Goal: Task Accomplishment & Management: Use online tool/utility

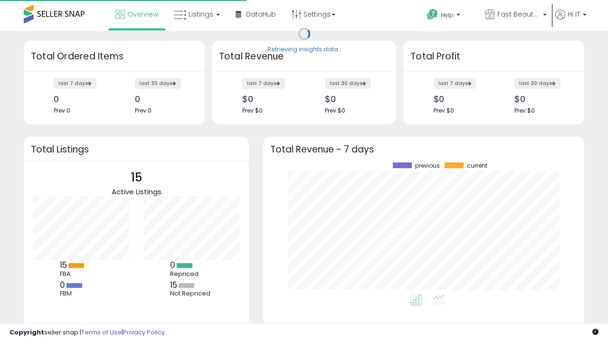
scroll to position [132, 302]
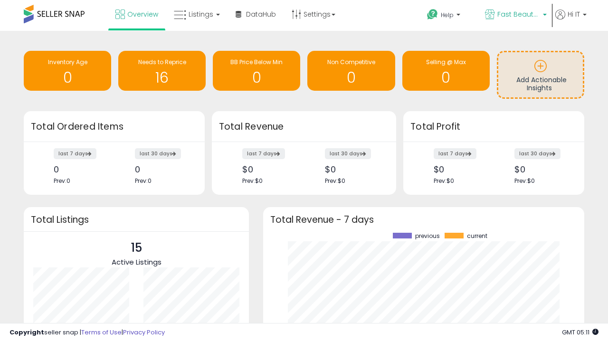
click at [515, 15] on span "Fast Beauty ([GEOGRAPHIC_DATA])" at bounding box center [519, 15] width 43 height 10
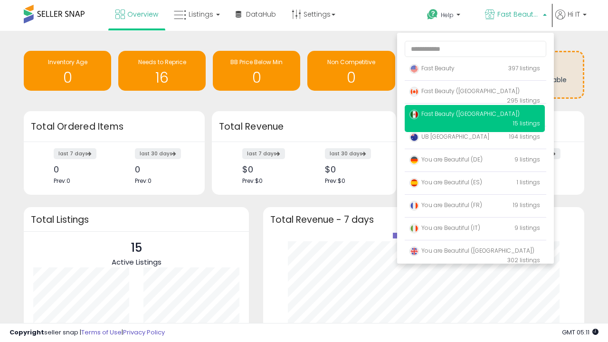
click at [475, 115] on span "Fast Beauty ([GEOGRAPHIC_DATA])" at bounding box center [465, 114] width 110 height 8
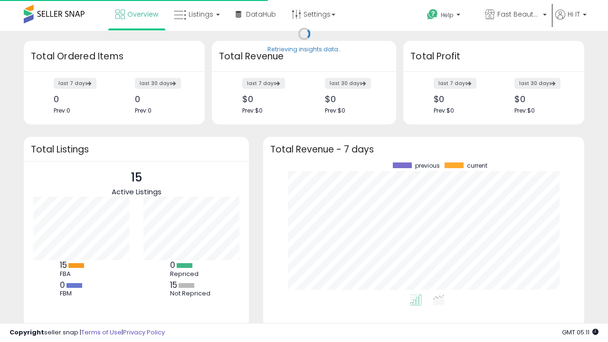
scroll to position [132, 302]
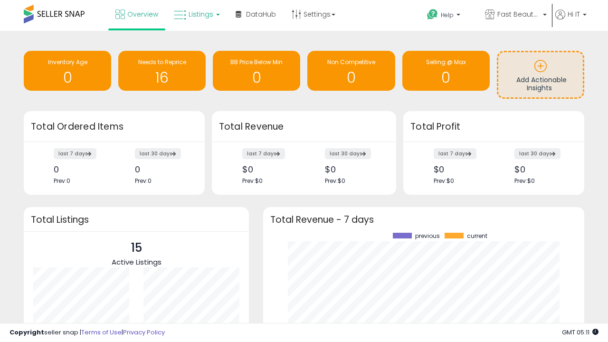
click at [196, 14] on span "Listings" at bounding box center [201, 15] width 25 height 10
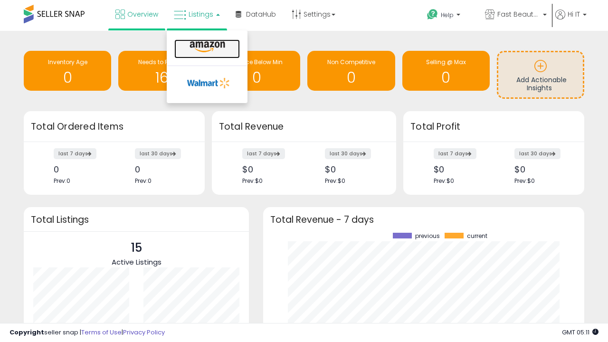
click at [206, 47] on icon at bounding box center [207, 47] width 41 height 12
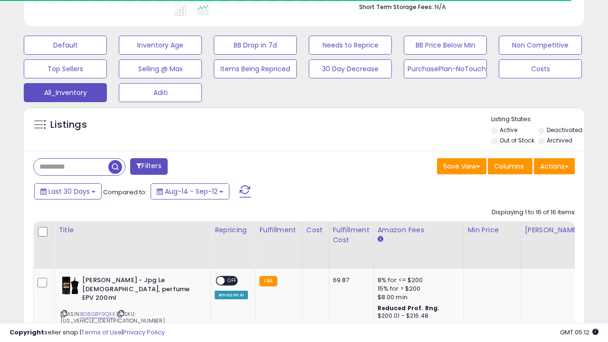
scroll to position [0, 7]
